Goal: Task Accomplishment & Management: Use online tool/utility

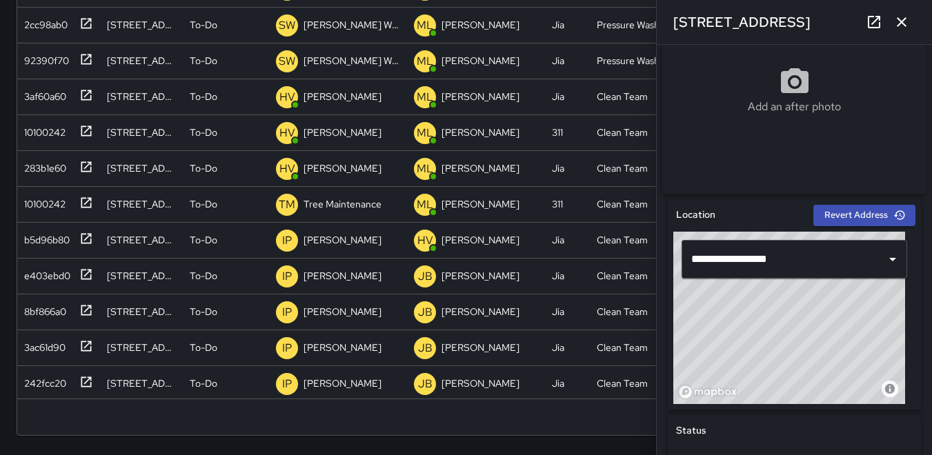
scroll to position [1115, 0]
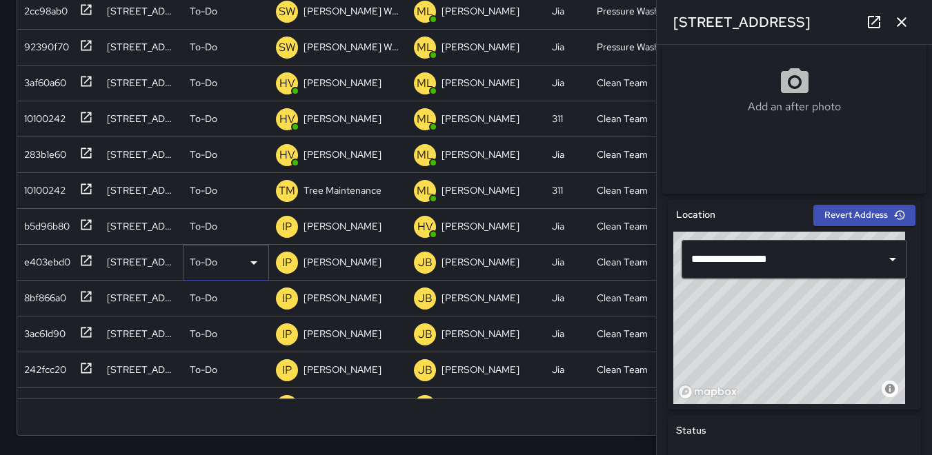
click at [251, 261] on icon at bounding box center [253, 262] width 7 height 3
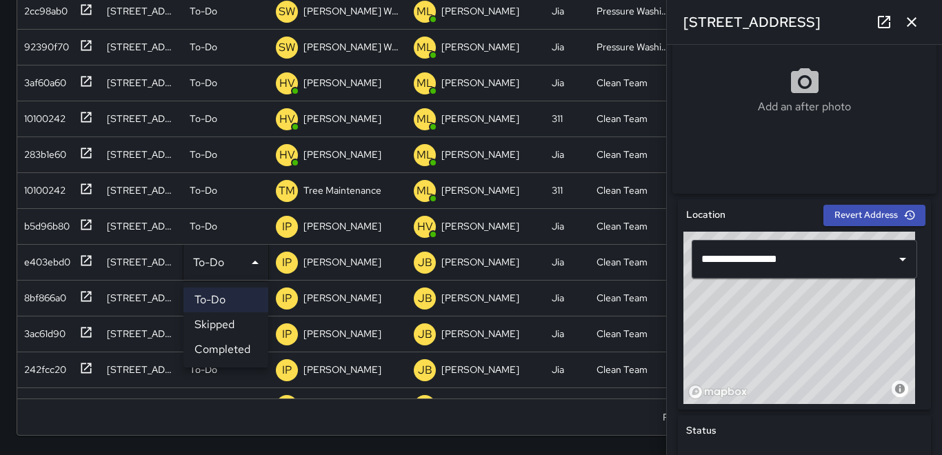
click at [221, 321] on li "Skipped" at bounding box center [226, 325] width 85 height 25
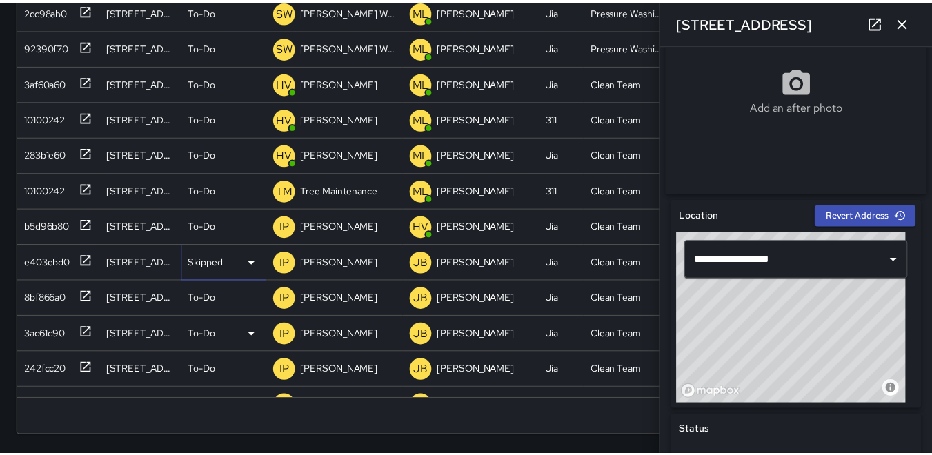
scroll to position [11, 11]
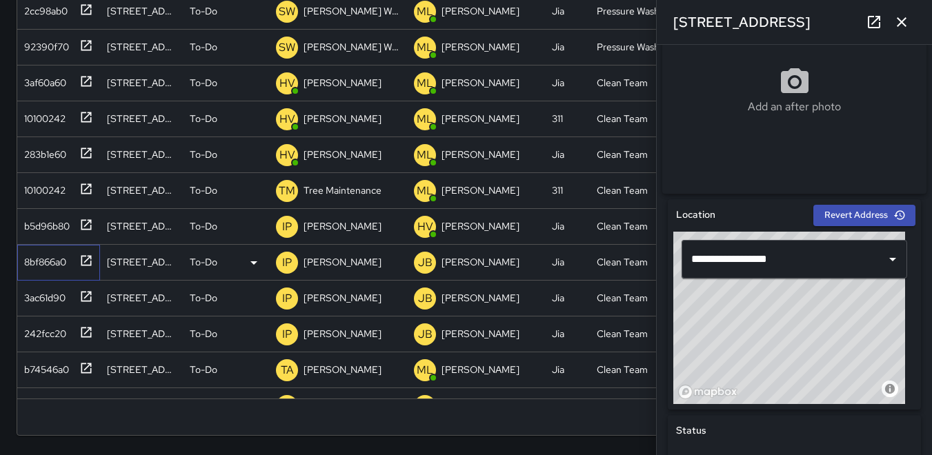
click at [28, 257] on div "8bf866a0" at bounding box center [43, 259] width 48 height 19
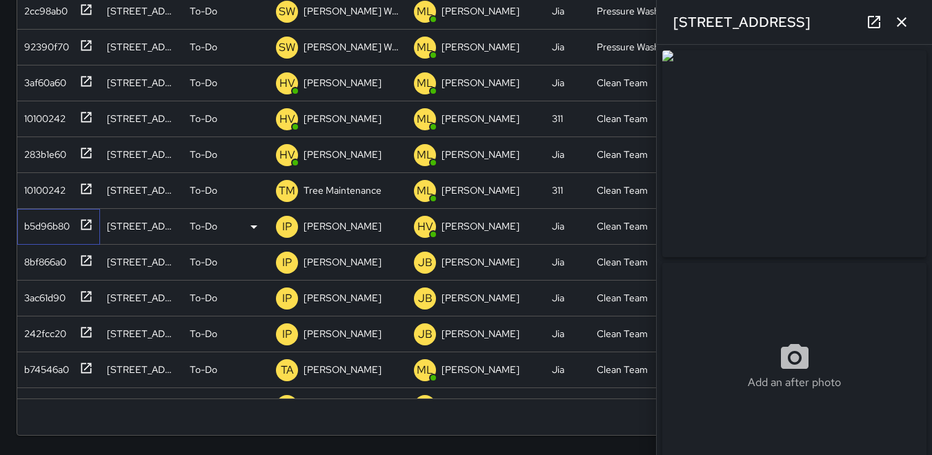
click at [38, 230] on div "b5d96b80" at bounding box center [44, 223] width 51 height 19
type input "**********"
click at [47, 156] on div "283b1e60" at bounding box center [43, 151] width 48 height 19
type input "**********"
click at [38, 116] on div "10100242" at bounding box center [42, 115] width 47 height 19
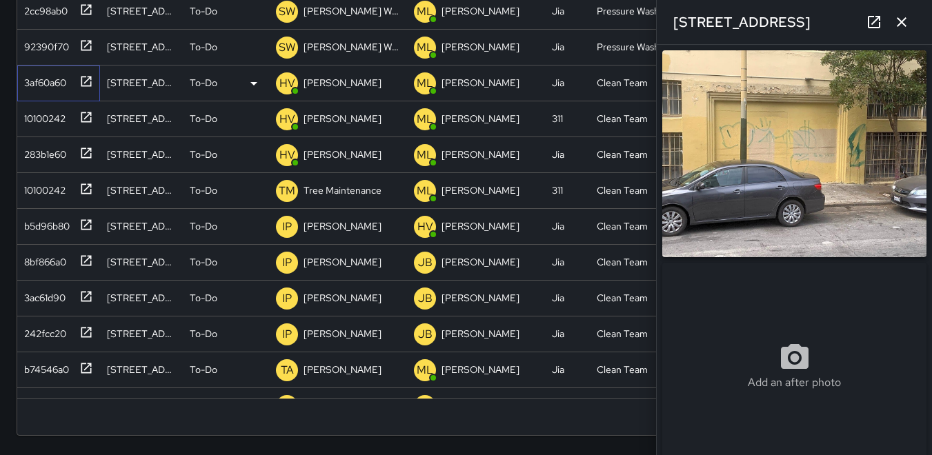
click at [40, 75] on div "3af60a60" at bounding box center [43, 79] width 48 height 19
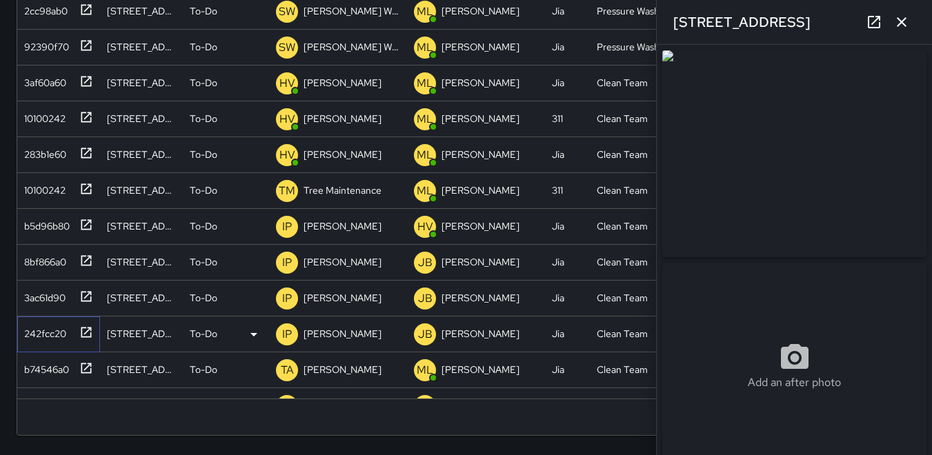
click at [45, 337] on div "242fcc20" at bounding box center [43, 330] width 48 height 19
click at [833, 164] on img at bounding box center [794, 153] width 264 height 207
click at [255, 335] on icon at bounding box center [253, 334] width 7 height 3
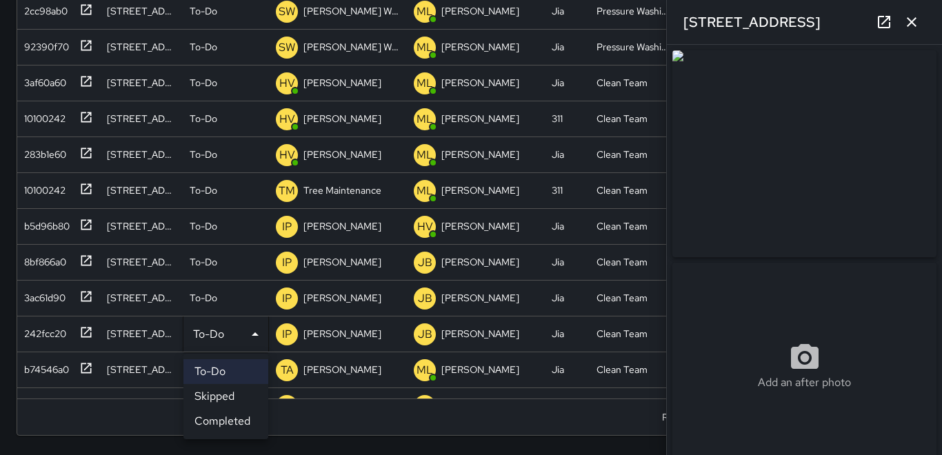
click at [108, 445] on div at bounding box center [471, 227] width 942 height 455
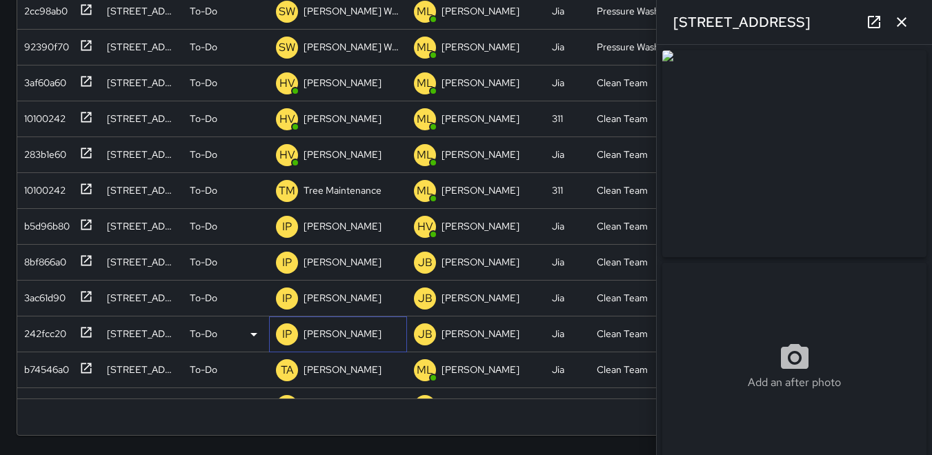
click at [286, 333] on p "IP" at bounding box center [287, 334] width 10 height 17
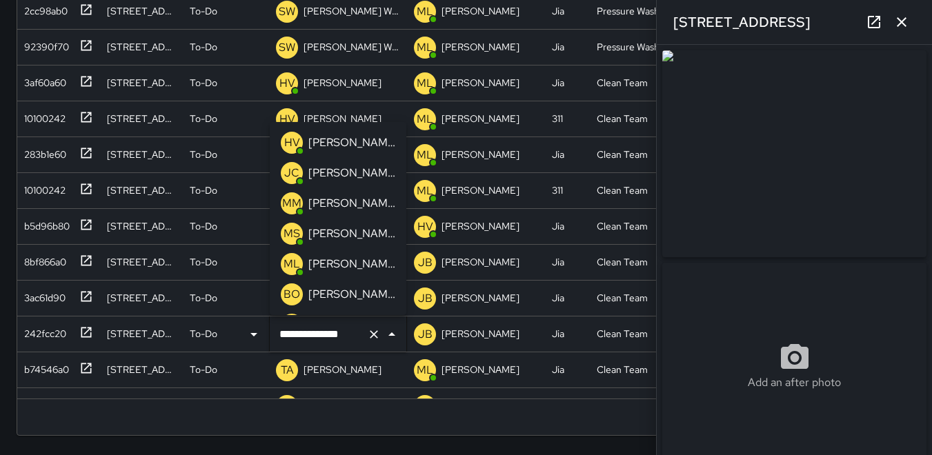
scroll to position [116, 0]
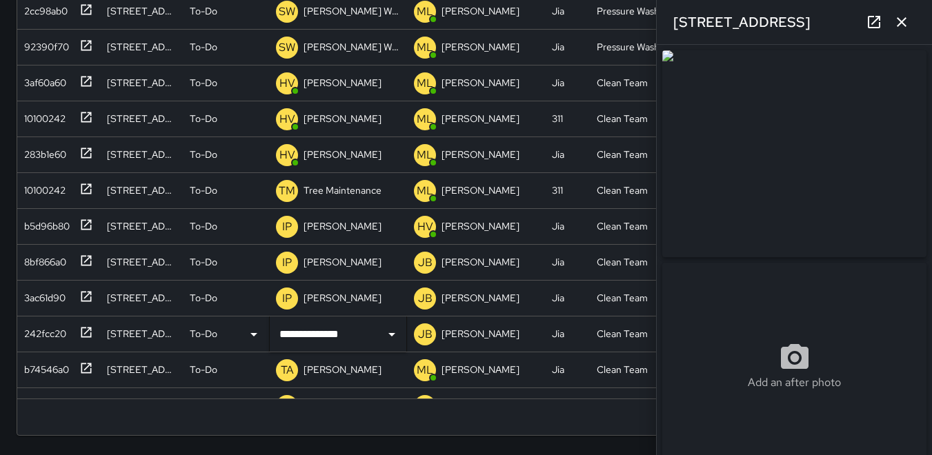
click at [3, 422] on div "Search Search New Task To-Do (194) Skipped (99+) Completed (99+) ID Location St…" at bounding box center [466, 70] width 932 height 771
click at [906, 25] on icon "button" at bounding box center [901, 22] width 17 height 17
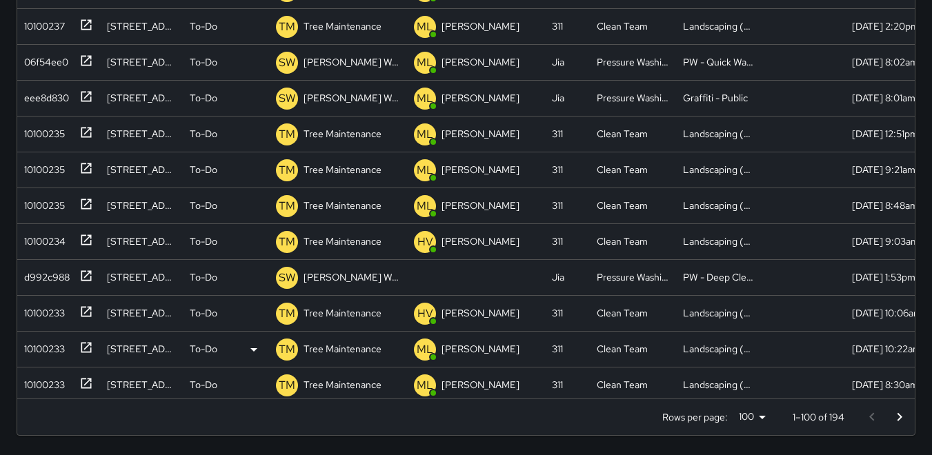
scroll to position [3052, 0]
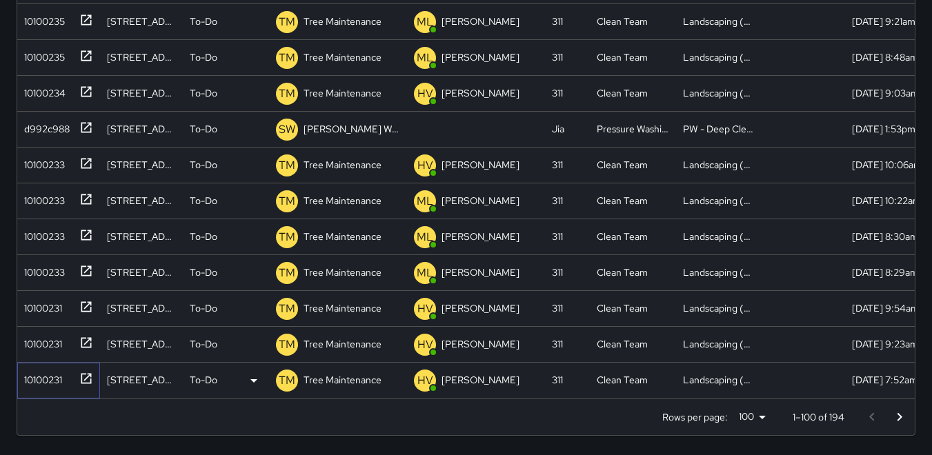
click at [29, 368] on div "10100231" at bounding box center [40, 377] width 43 height 19
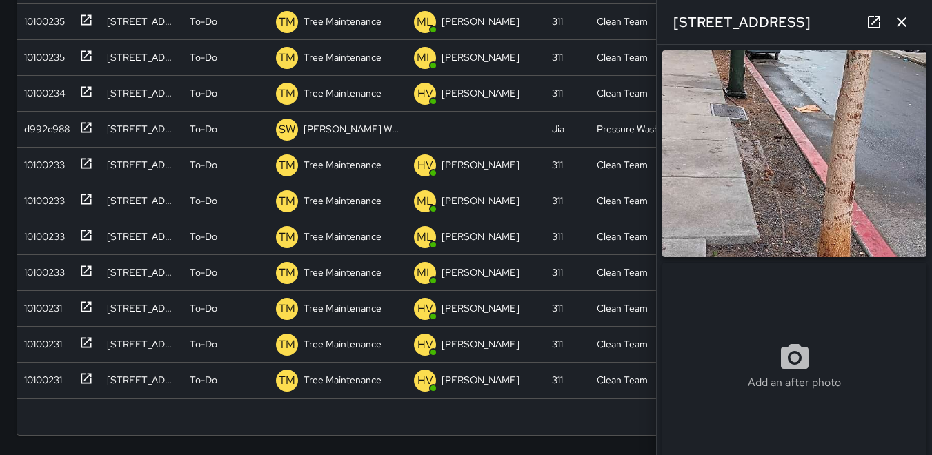
click at [809, 154] on img at bounding box center [794, 153] width 264 height 207
click at [911, 26] on button "button" at bounding box center [902, 22] width 28 height 28
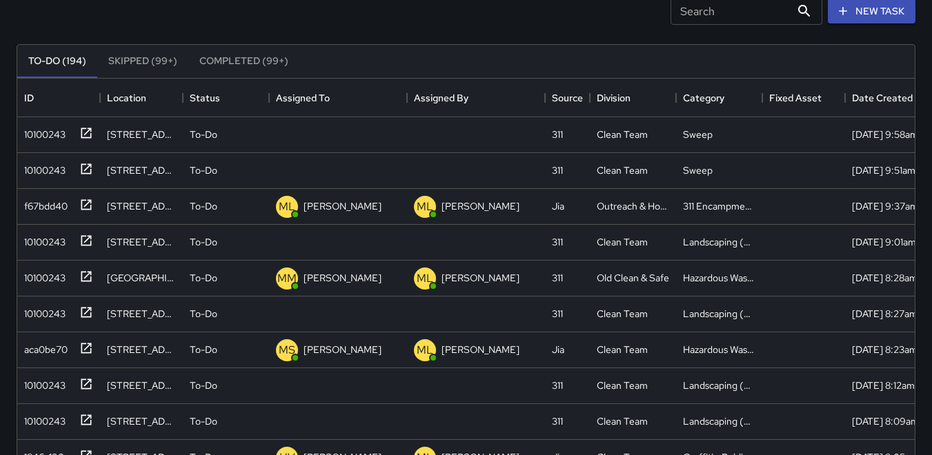
scroll to position [0, 0]
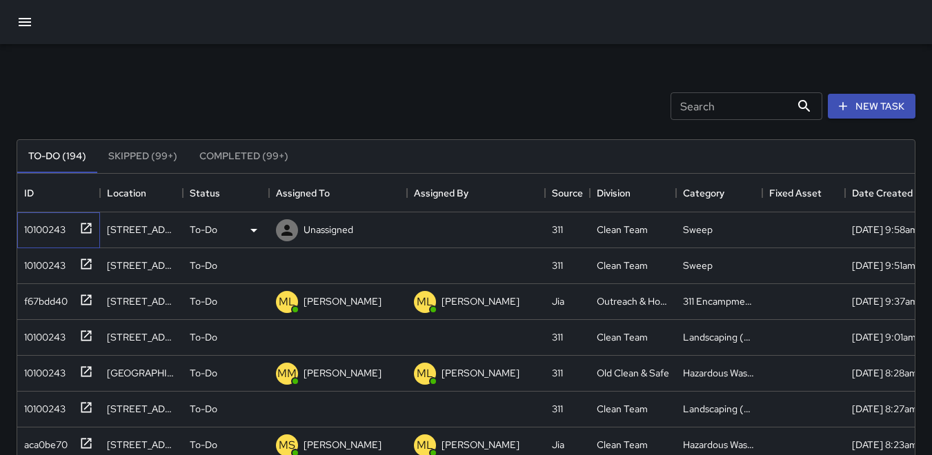
click at [45, 227] on div "10100243" at bounding box center [42, 226] width 47 height 19
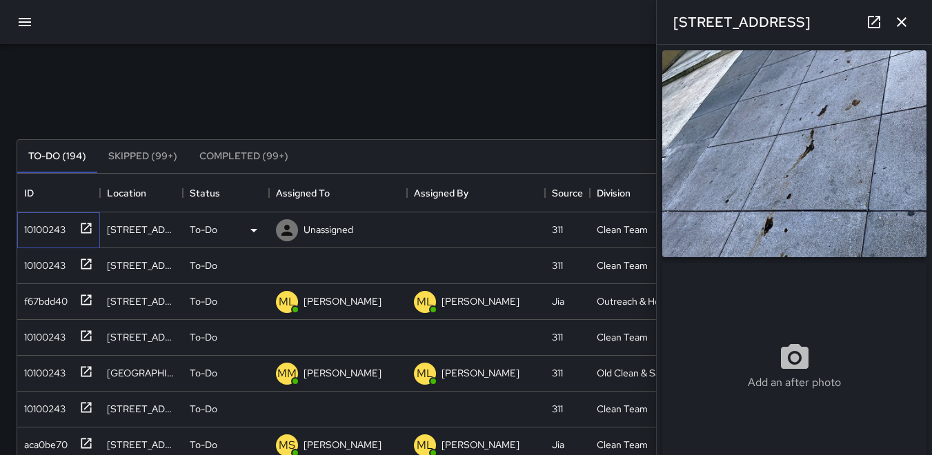
click at [50, 226] on div "10100243" at bounding box center [42, 226] width 47 height 19
click at [791, 155] on img at bounding box center [794, 153] width 264 height 207
drag, startPoint x: 787, startPoint y: 157, endPoint x: 781, endPoint y: 161, distance: 7.5
click at [286, 234] on icon at bounding box center [286, 230] width 11 height 11
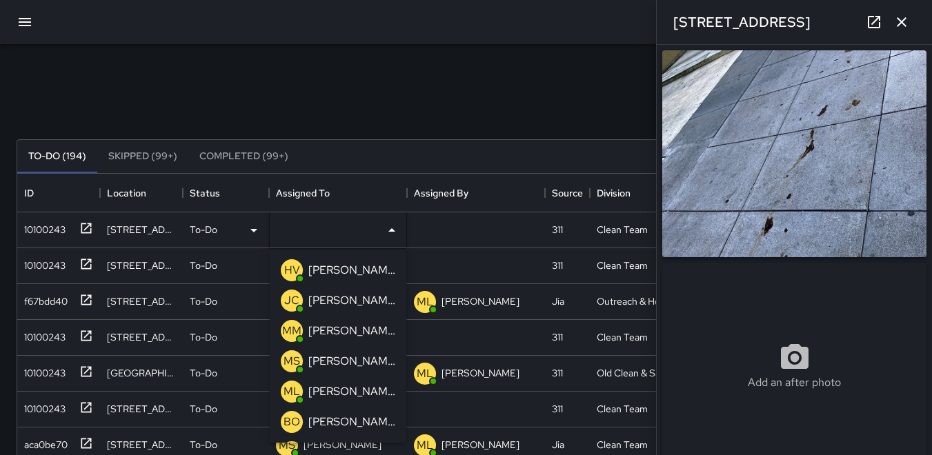
click at [390, 68] on div "Search Search New Task To-Do (194) Skipped (99+) Completed (99+) ID Location St…" at bounding box center [466, 429] width 932 height 771
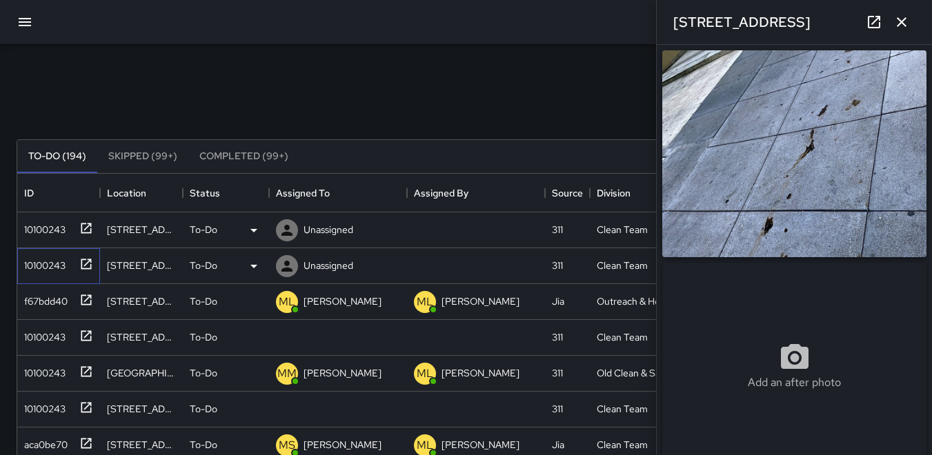
click at [52, 268] on div "10100243" at bounding box center [42, 262] width 47 height 19
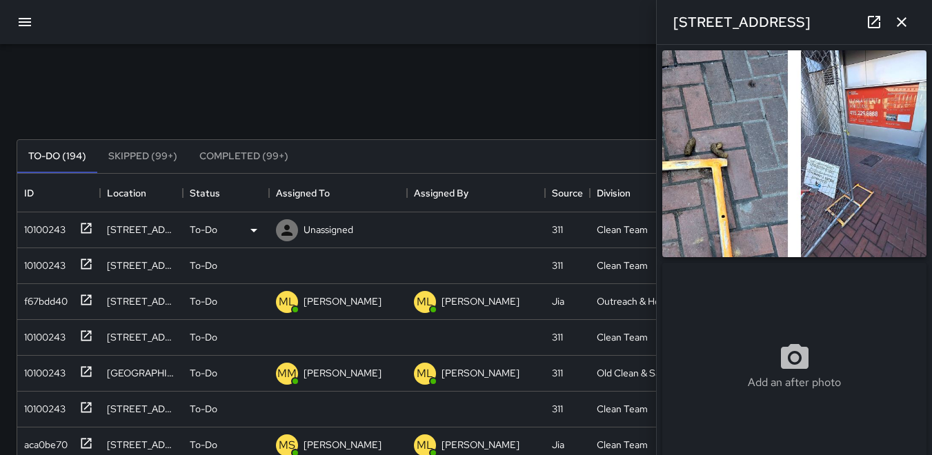
click at [401, 44] on div "Search Search New Task To-Do (194) Skipped (99+) Completed (99+) ID Location St…" at bounding box center [466, 429] width 932 height 771
